Goal: Feedback & Contribution: Submit feedback/report problem

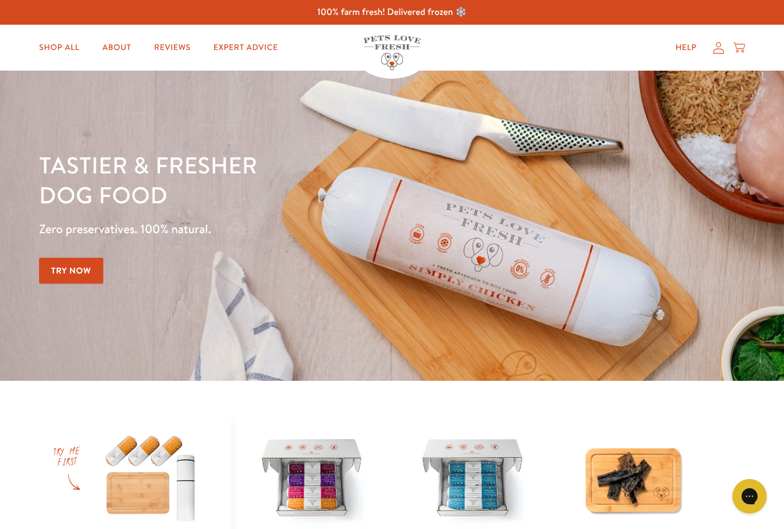
click at [689, 48] on link "Help" at bounding box center [687, 47] width 40 height 23
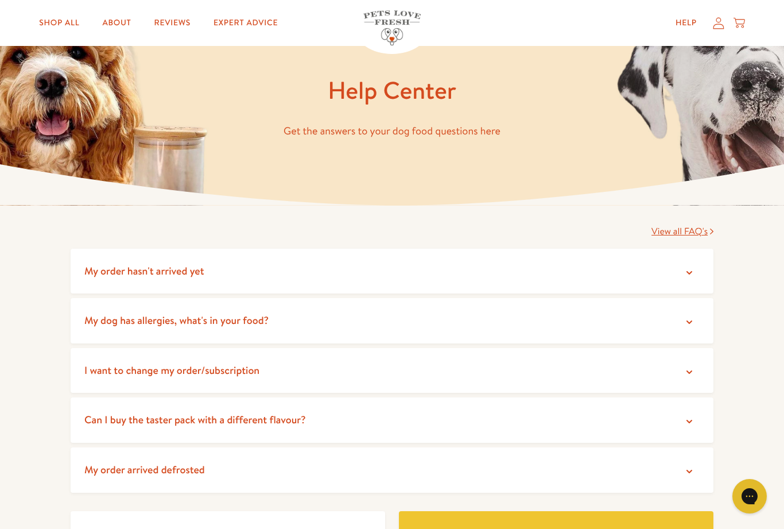
click at [689, 473] on icon at bounding box center [689, 471] width 11 height 11
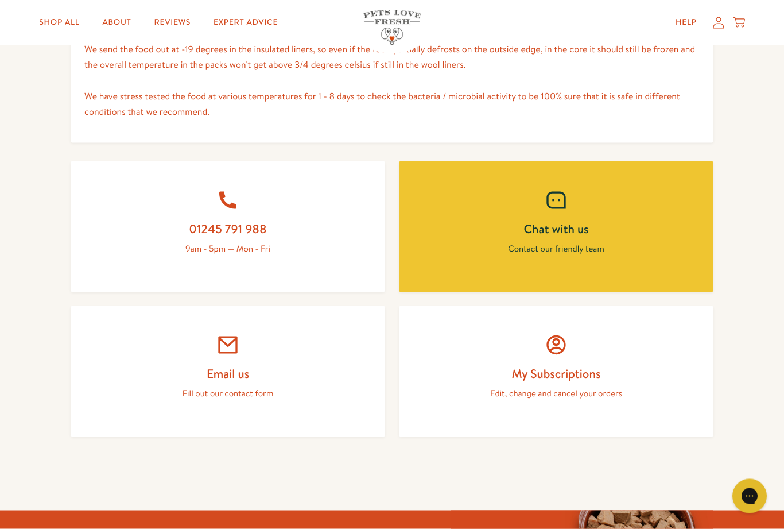
scroll to position [627, 0]
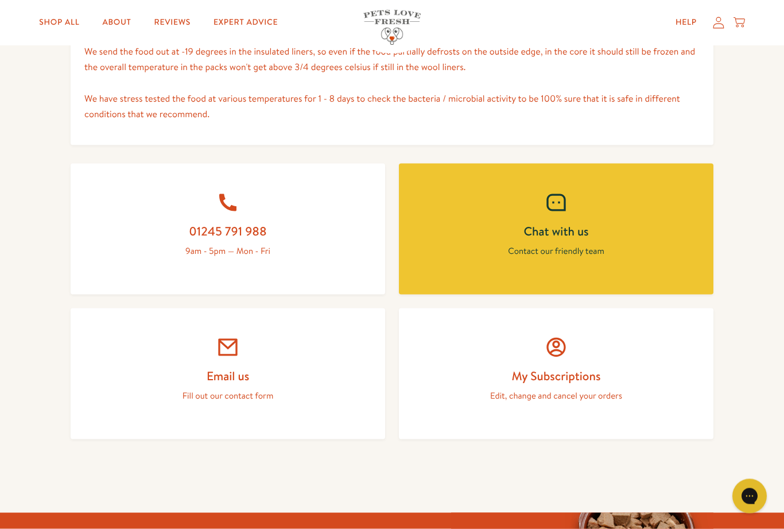
click at [233, 348] on icon at bounding box center [227, 347] width 23 height 23
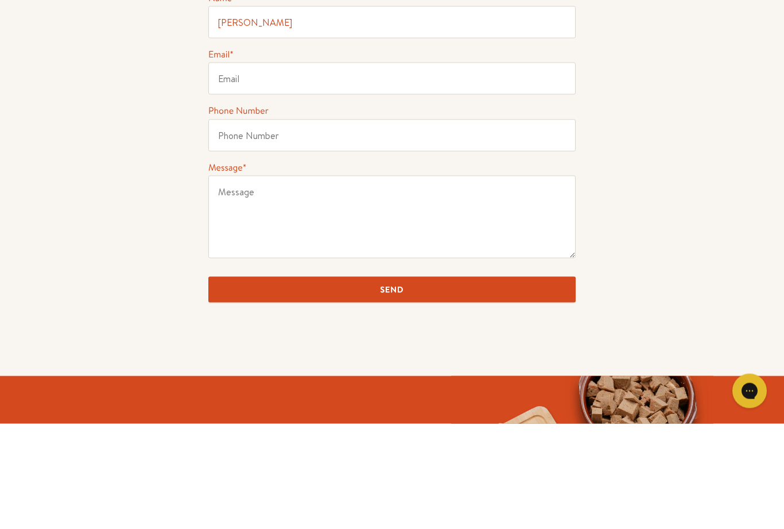
type input "[PERSON_NAME]"
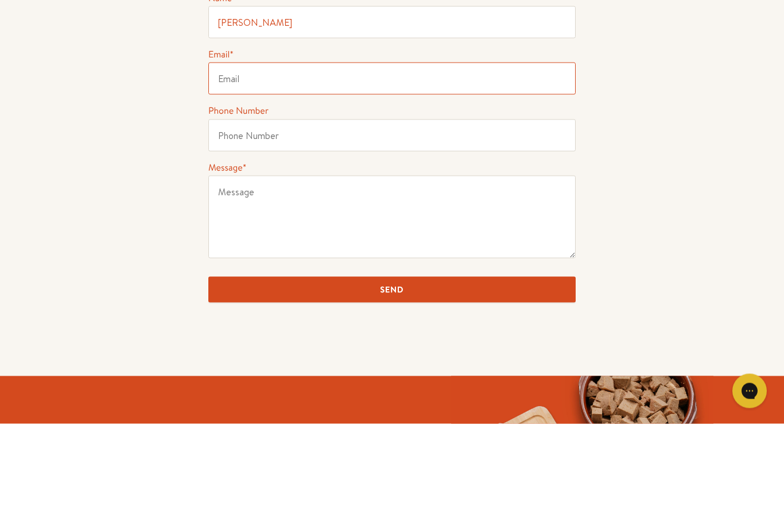
click at [287, 187] on input "Email *" at bounding box center [392, 184] width 368 height 32
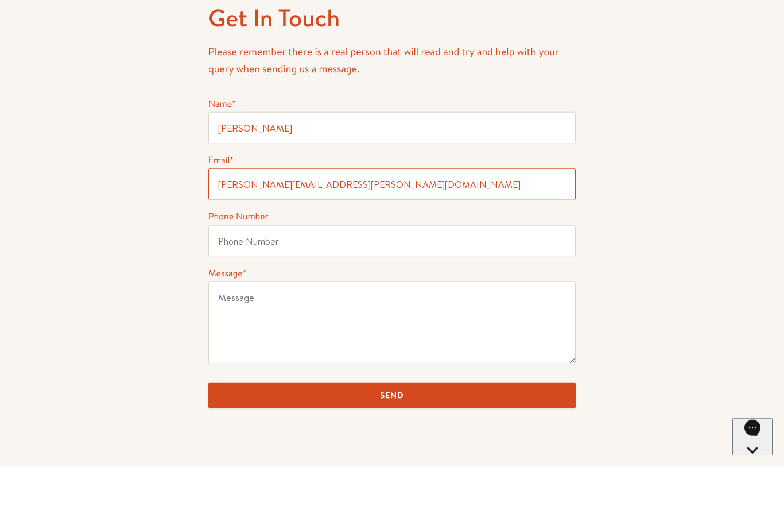
scroll to position [37, 0]
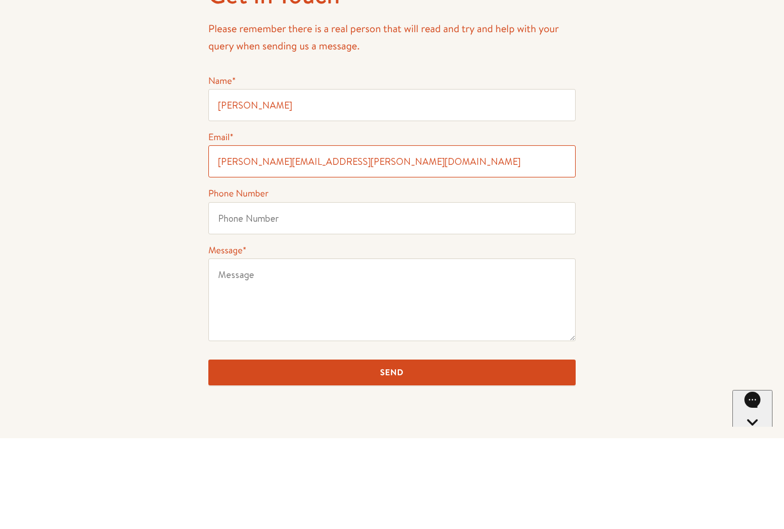
type input "michele.mackenzie@me.com"
click at [303, 293] on input "Phone Number" at bounding box center [392, 309] width 368 height 32
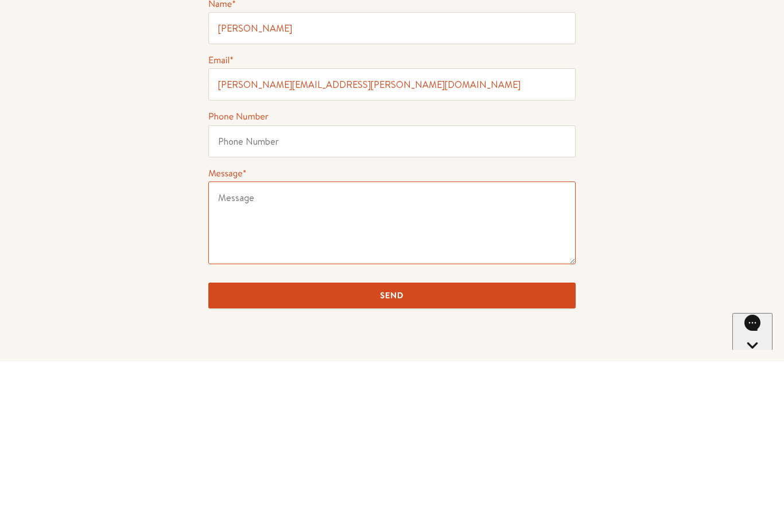
click at [249, 349] on textarea "Message *" at bounding box center [392, 390] width 368 height 83
click at [381, 349] on textarea "Order: 134620 My order was delayed and was delivered yesterday" at bounding box center [392, 390] width 368 height 83
click at [469, 349] on textarea "Order: 134620 My order was delayed and was delivered a day later,yesterday" at bounding box center [392, 390] width 368 height 83
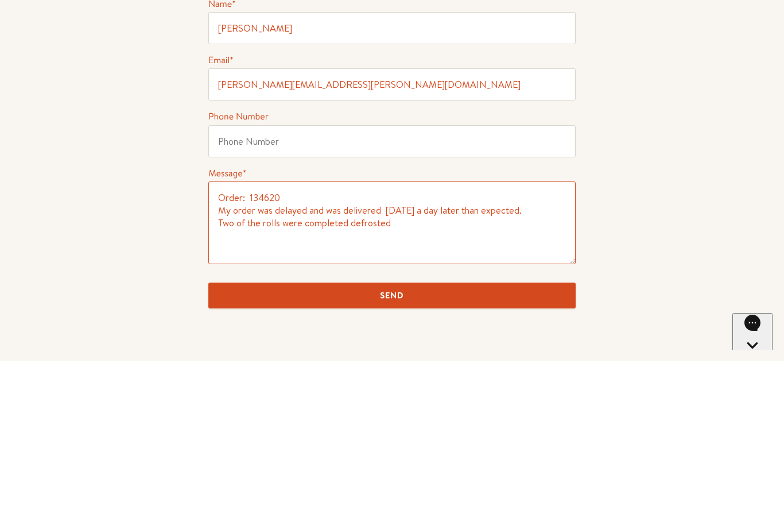
click at [414, 349] on textarea "Order: 134620 My order was delayed and was delivered yesterday a day later than…" at bounding box center [392, 390] width 368 height 83
click at [346, 349] on textarea "Order: 134620 My order was delayed and was delivered yesterday, a day later tha…" at bounding box center [392, 390] width 368 height 83
click at [413, 349] on textarea "Order: 134620 My order was delayed and was delivered yesterday, a day later tha…" at bounding box center [392, 390] width 368 height 83
click at [322, 349] on textarea "Order: 134620 My order was delayed and was delivered yesterday, a day later tha…" at bounding box center [392, 390] width 368 height 83
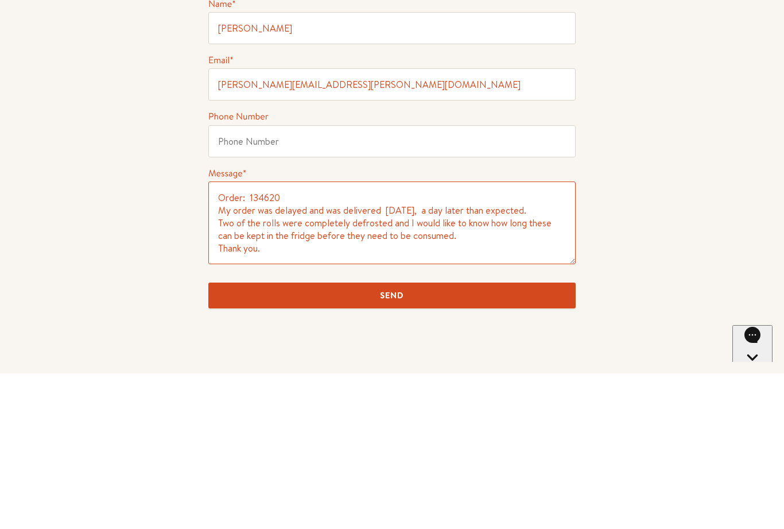
scroll to position [50, 0]
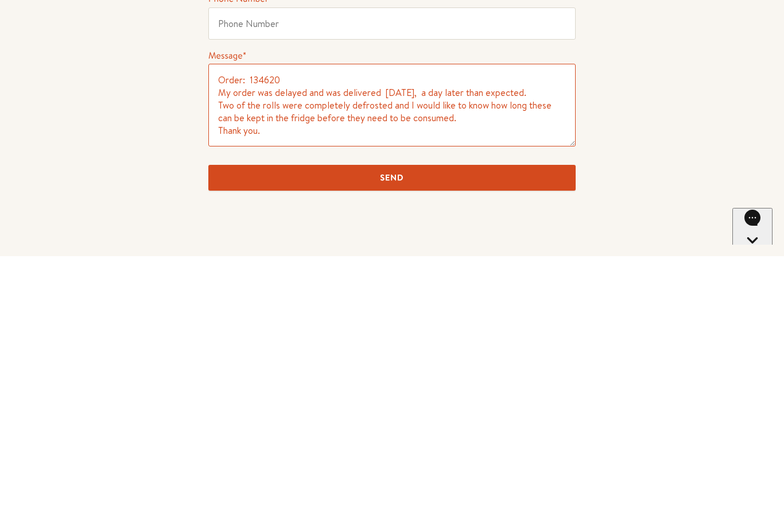
type textarea "Order: 134620 My order was delayed and was delivered yesterday, a day later tha…"
click at [406, 438] on input "Send" at bounding box center [392, 451] width 368 height 26
